Goal: Task Accomplishment & Management: Complete application form

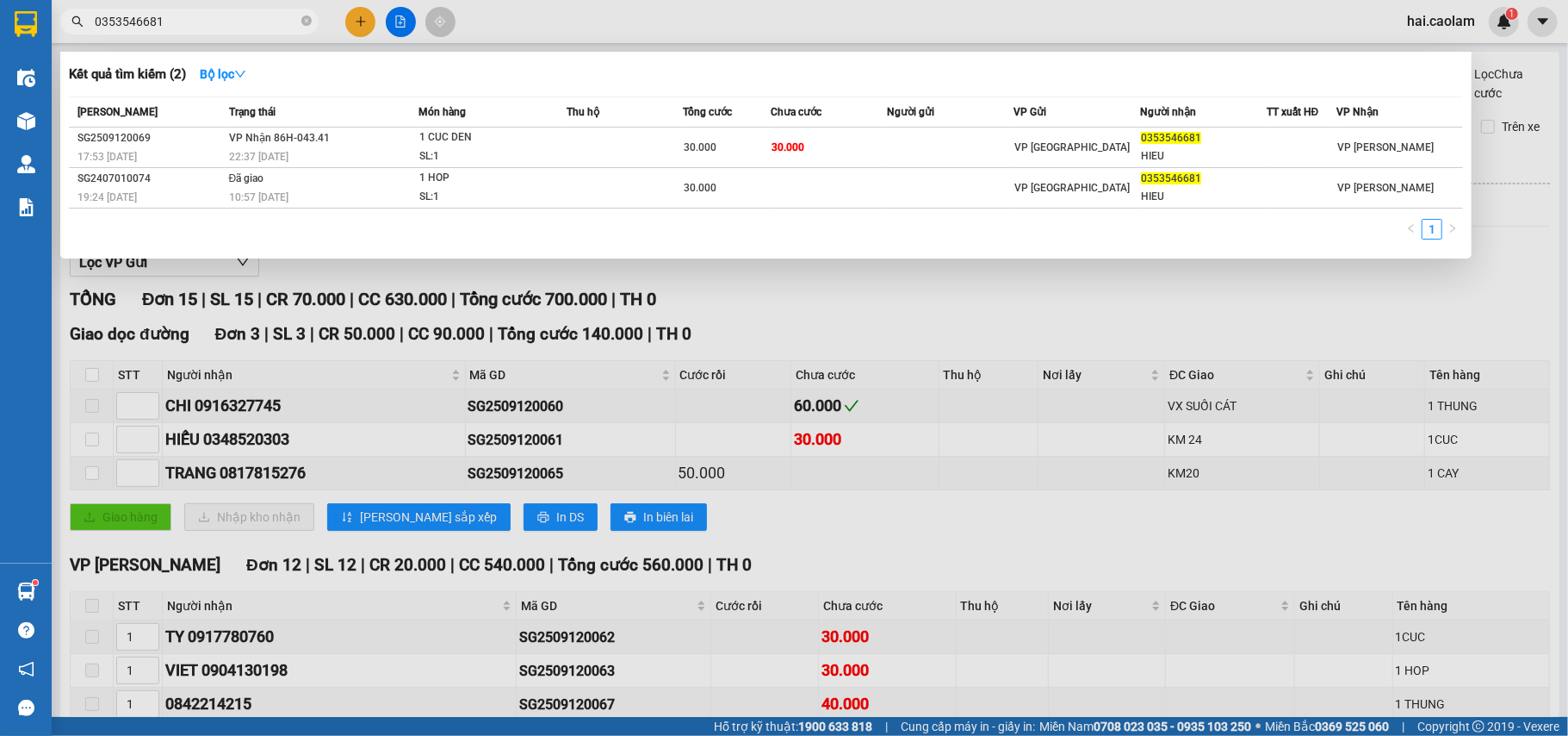
drag, startPoint x: 982, startPoint y: 294, endPoint x: 215, endPoint y: 324, distance: 767.6
click at [968, 303] on div at bounding box center [784, 368] width 1568 height 736
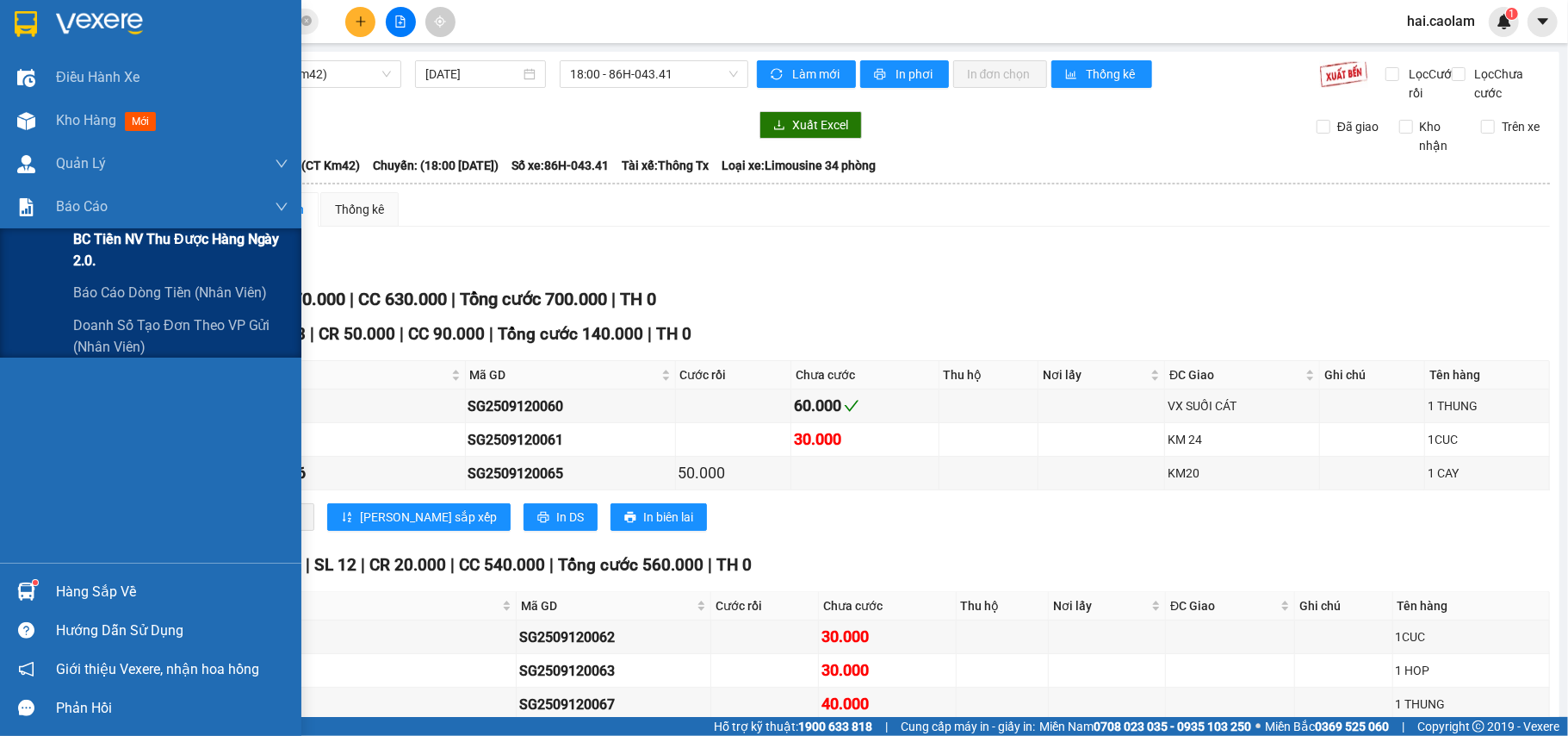
click at [149, 239] on span "BC Tiền NV thu được hàng ngày 2.0." at bounding box center [180, 250] width 215 height 43
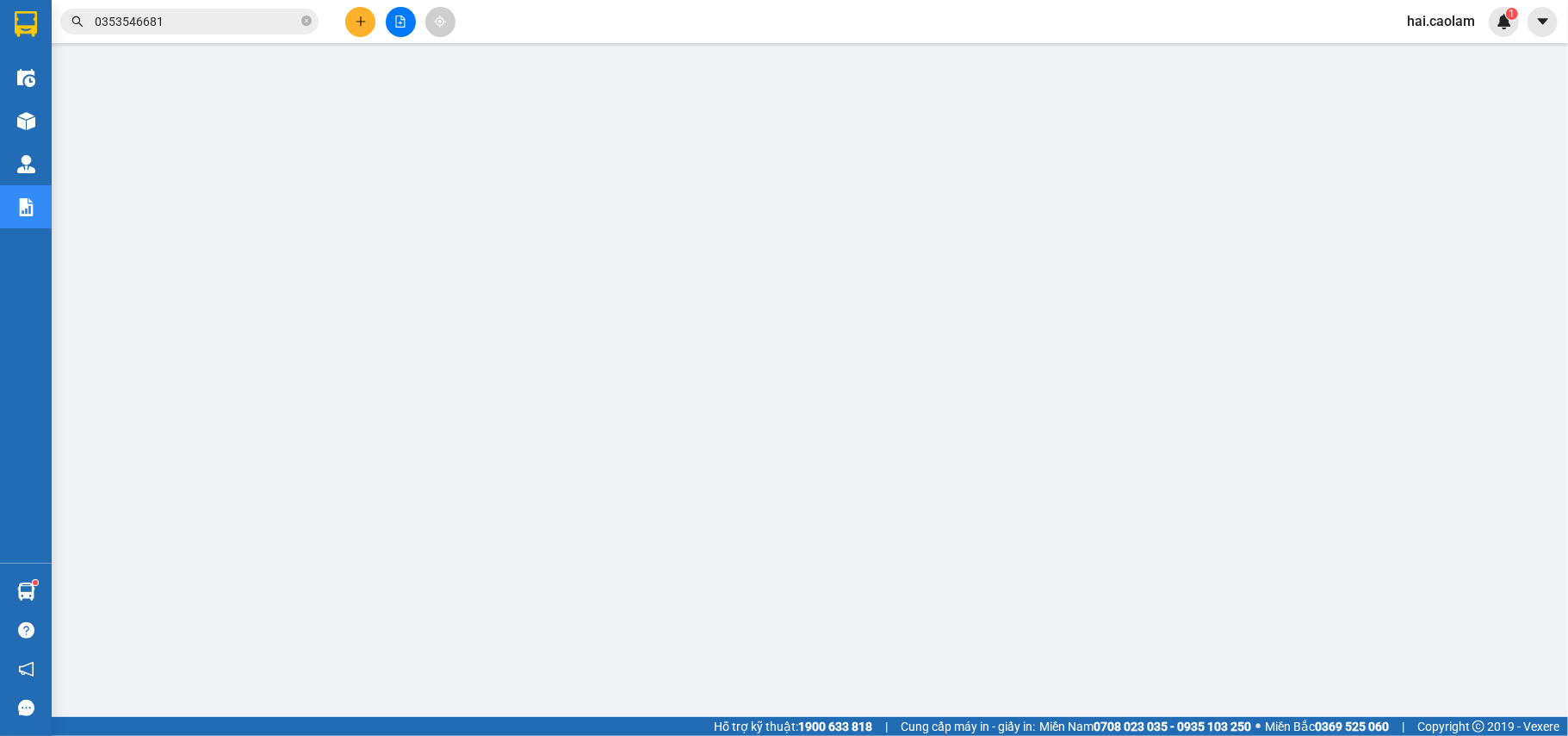
click at [258, 19] on input "0353546681" at bounding box center [196, 20] width 204 height 19
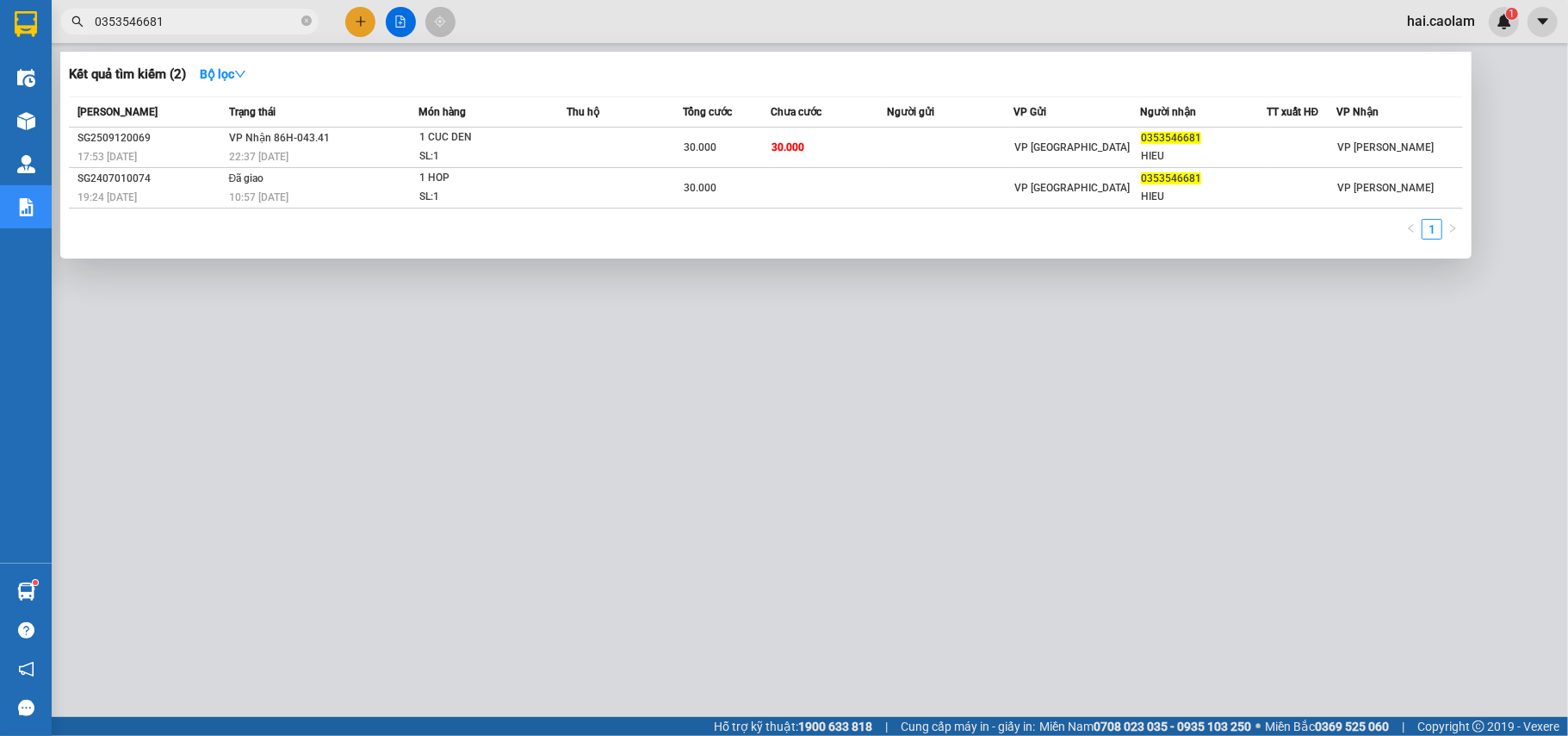
click at [263, 20] on input "0353546681" at bounding box center [196, 20] width 204 height 19
click at [267, 20] on input "0353546681" at bounding box center [196, 20] width 204 height 19
type input "0"
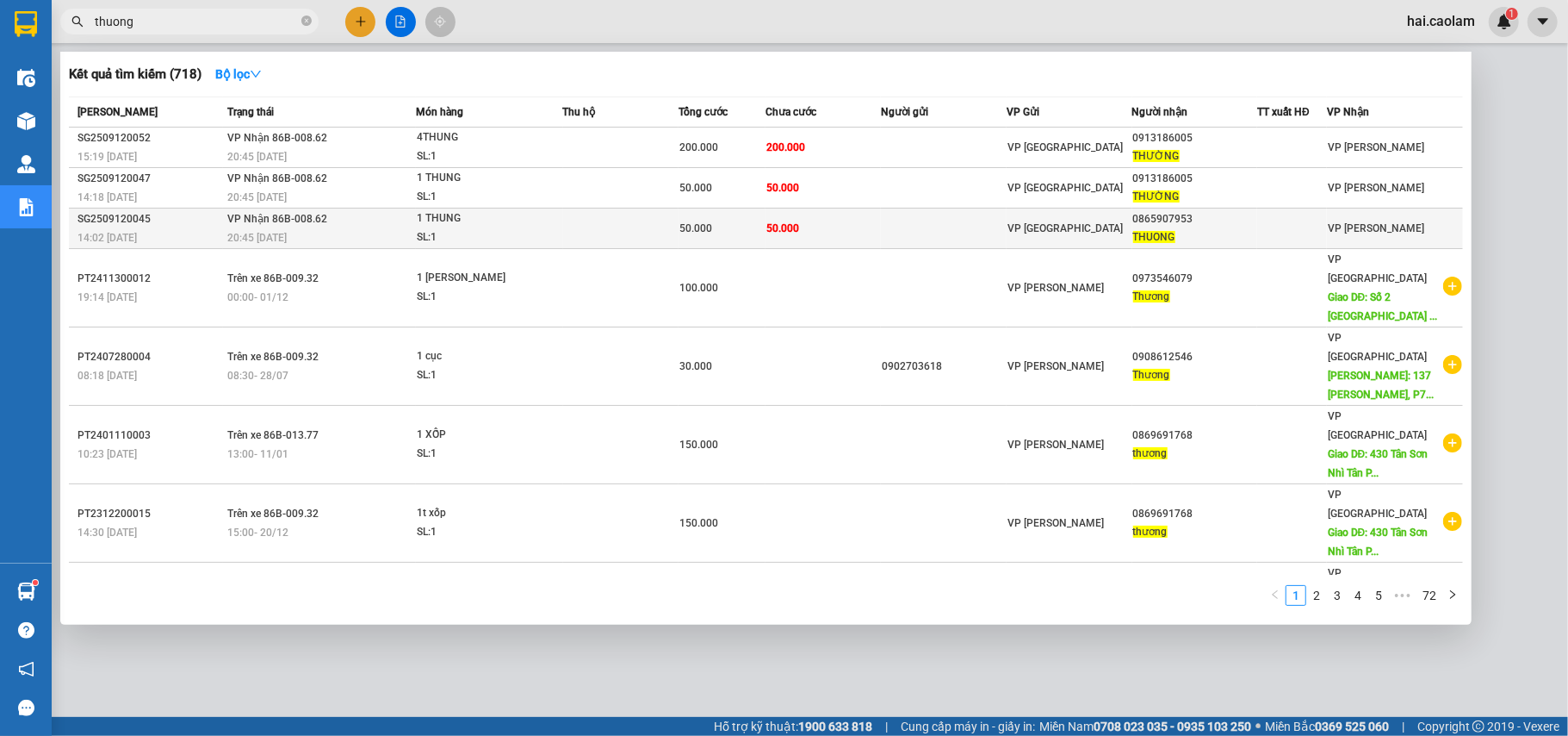
type input "thuong"
click at [555, 229] on span "1 THUNG SL: 1" at bounding box center [489, 228] width 144 height 37
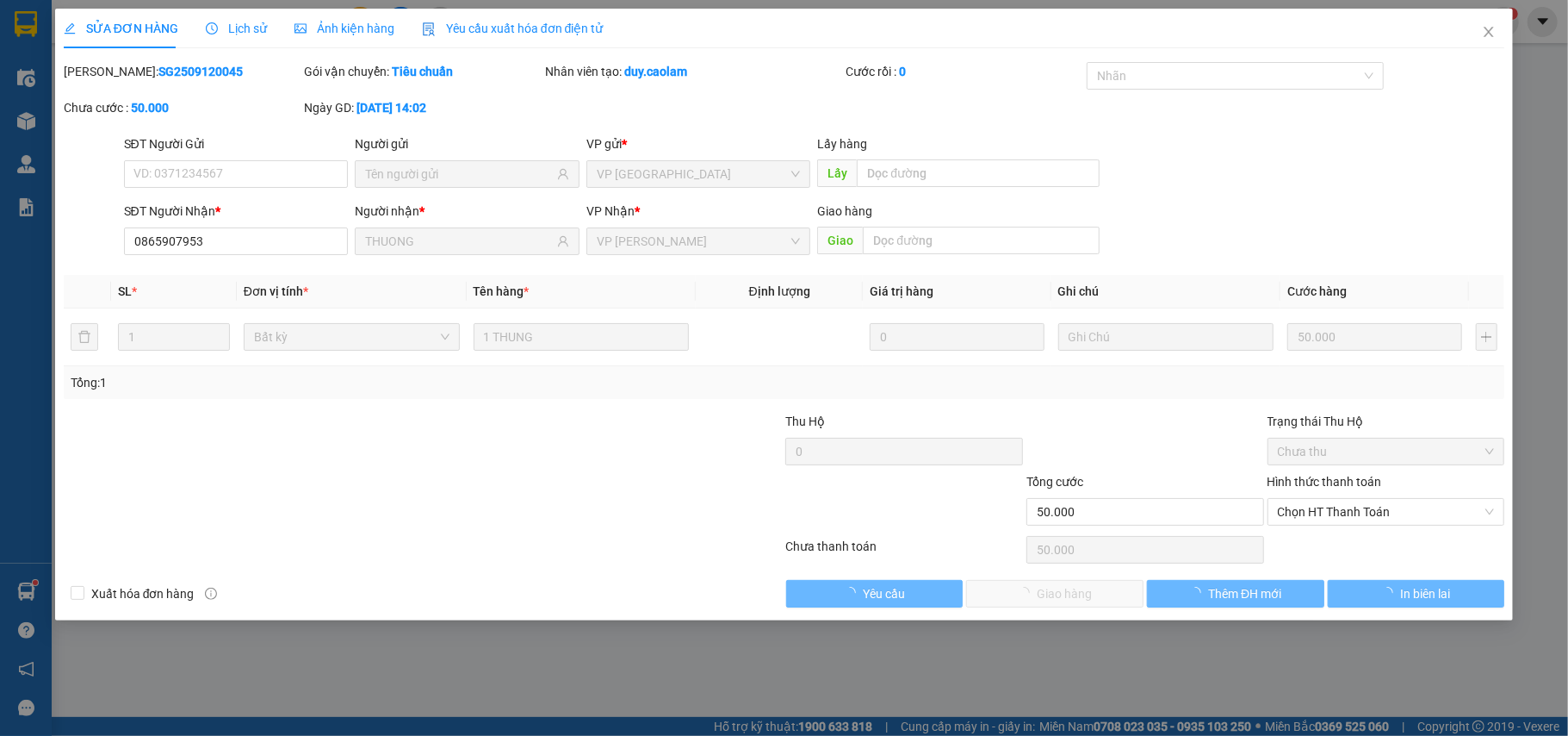
type input "0865907953"
type input "THUONG"
type input "50.000"
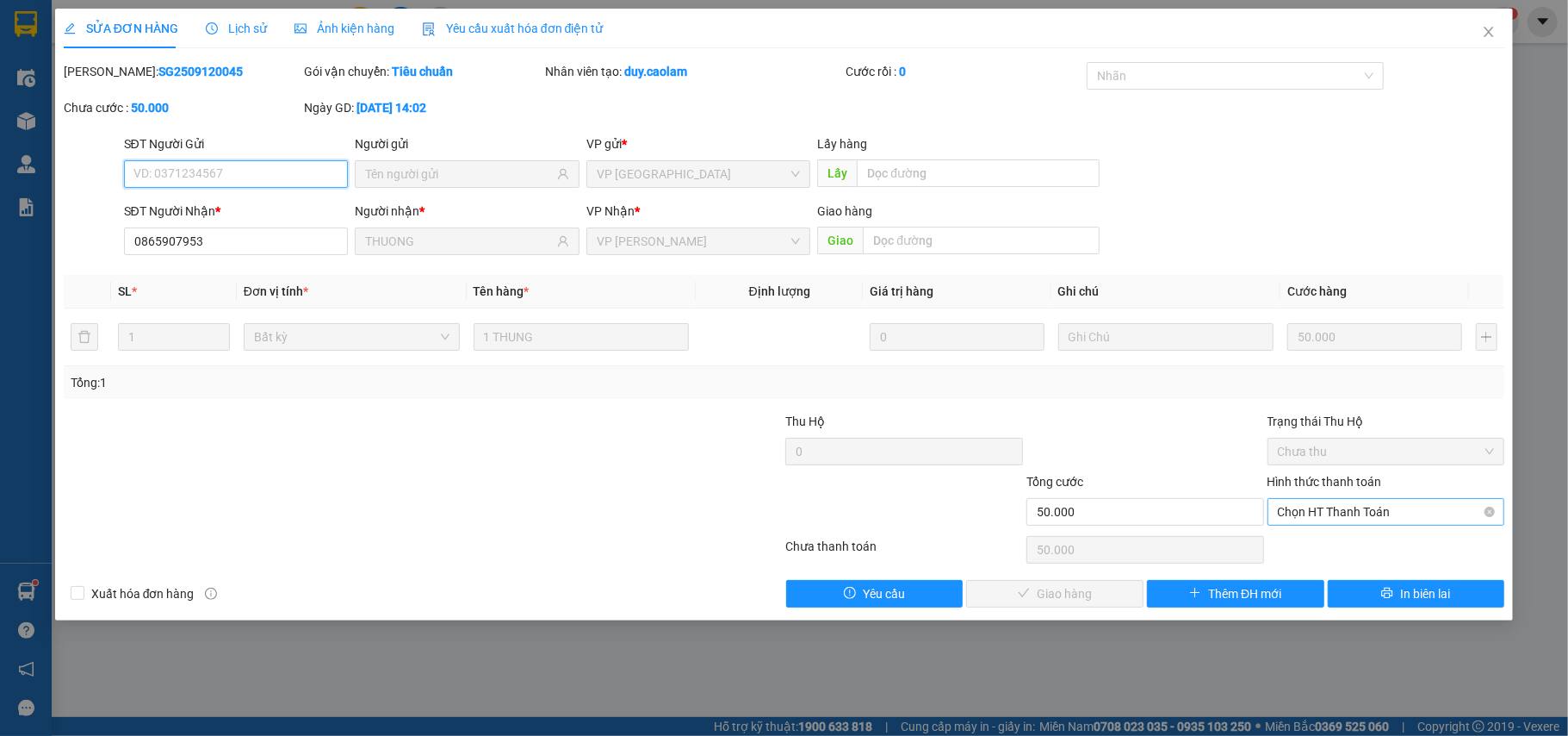
click at [1358, 523] on span "Chọn HT Thanh Toán" at bounding box center [1386, 512] width 217 height 26
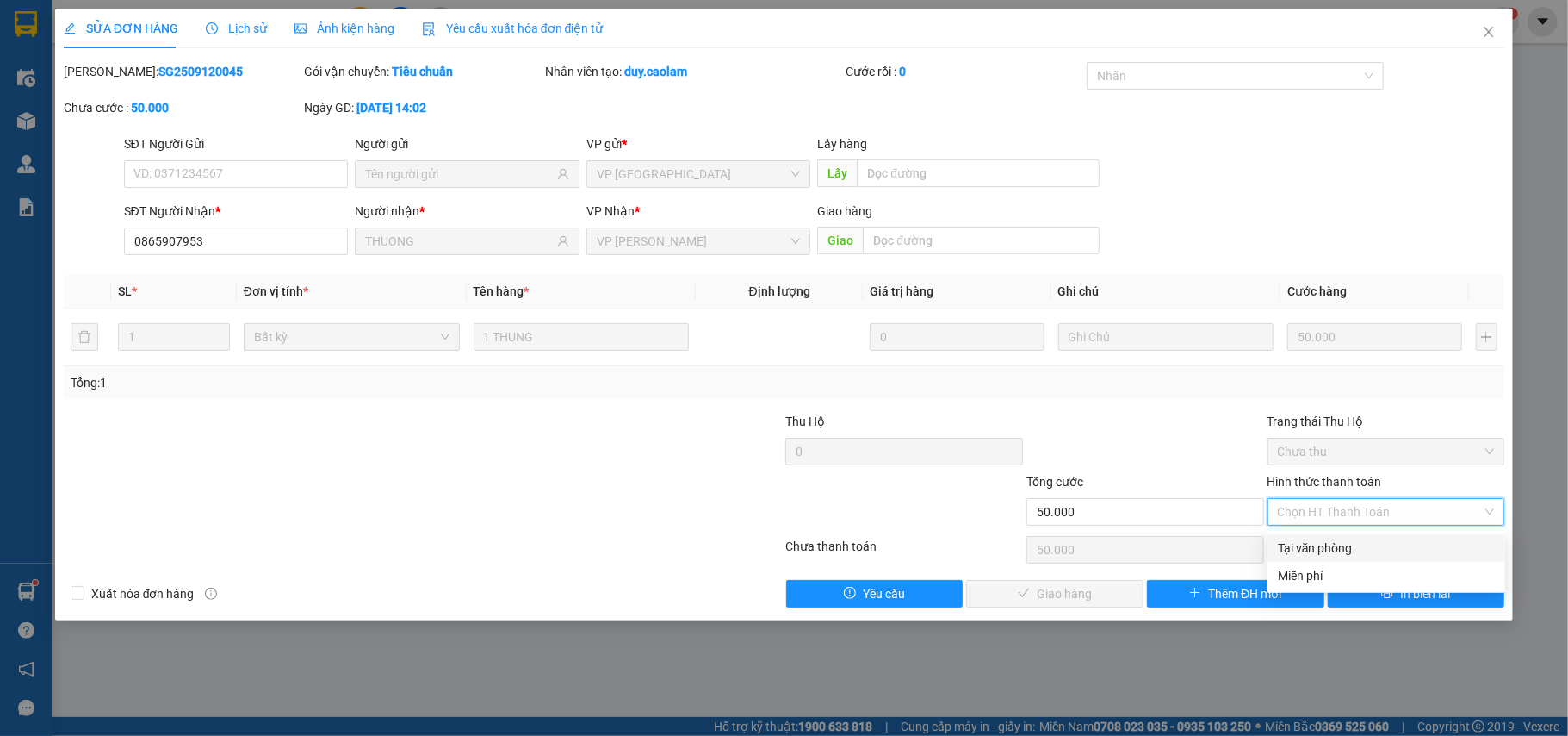
click at [1351, 543] on div "Tại văn phòng" at bounding box center [1386, 547] width 217 height 19
type input "0"
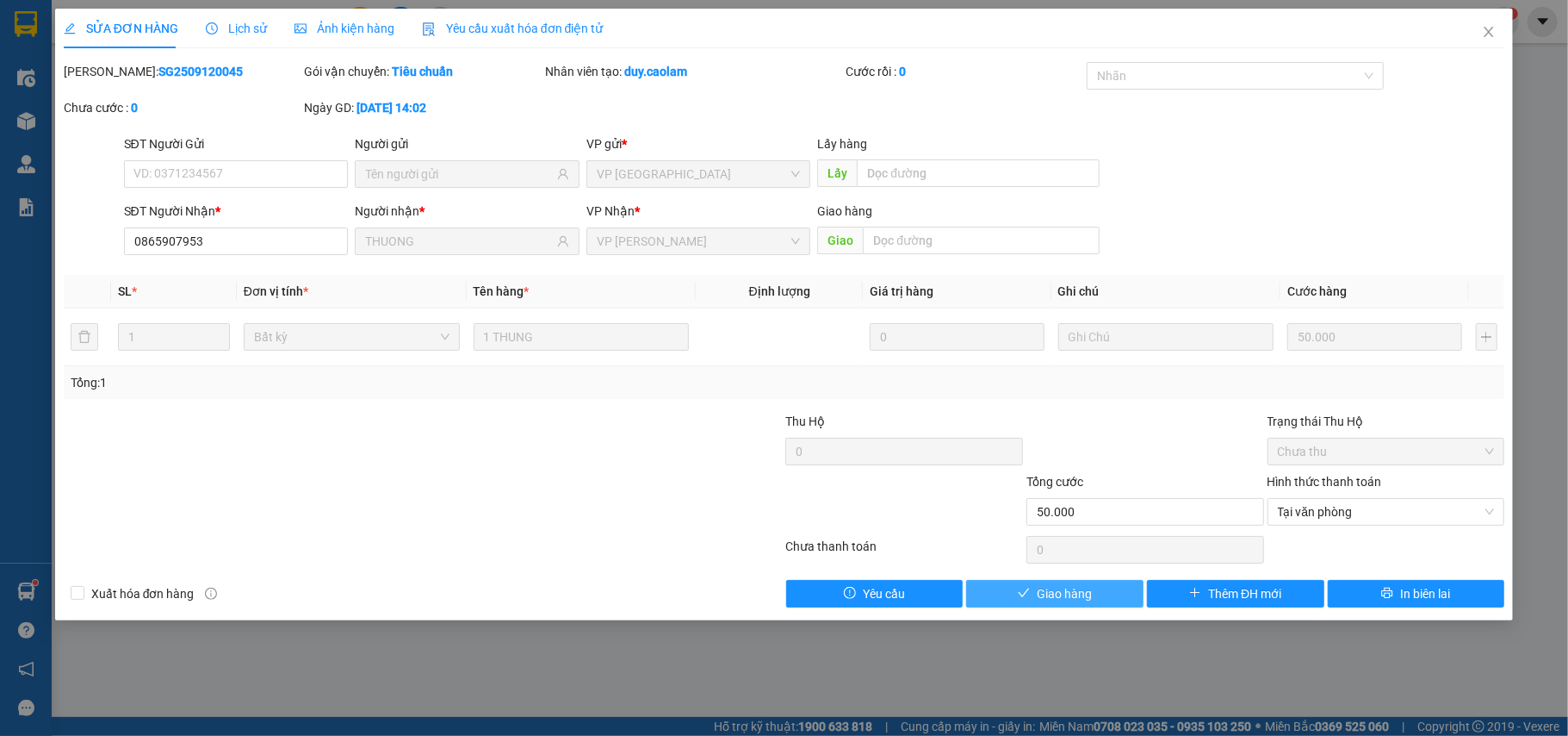
click at [1103, 594] on button "Giao hàng" at bounding box center [1054, 594] width 177 height 27
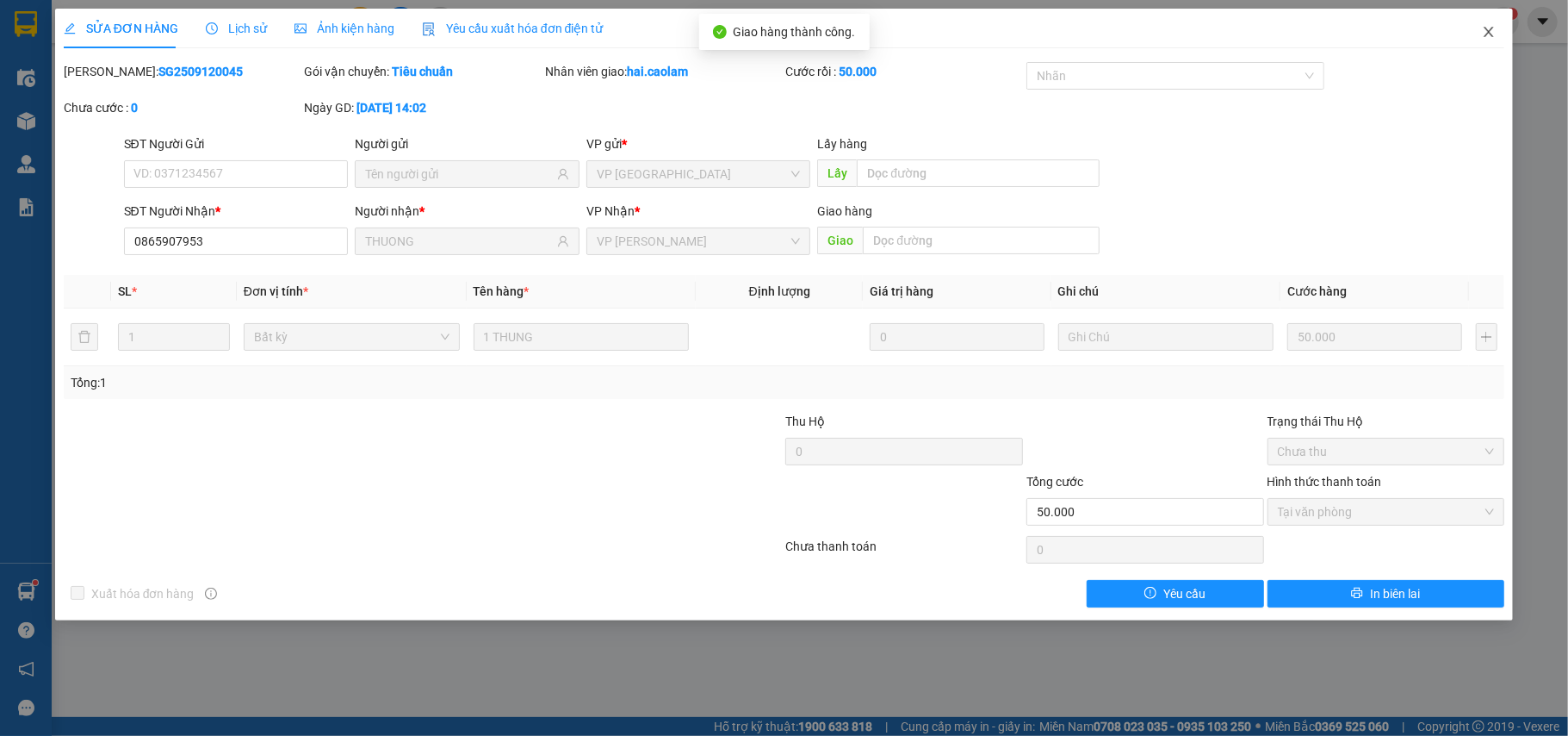
click at [1507, 35] on span "Close" at bounding box center [1488, 32] width 48 height 48
